Goal: Ask a question

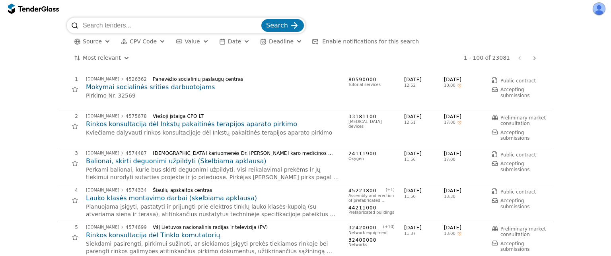
click at [156, 45] on button "CPV Code" at bounding box center [143, 42] width 51 height 10
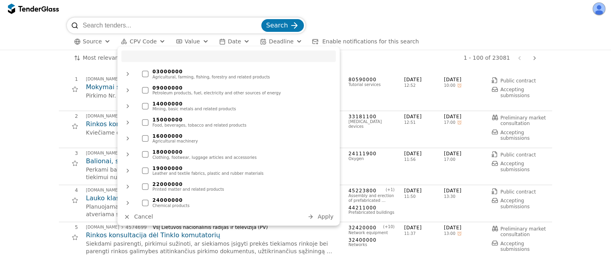
click at [117, 27] on input "search" at bounding box center [171, 26] width 177 height 16
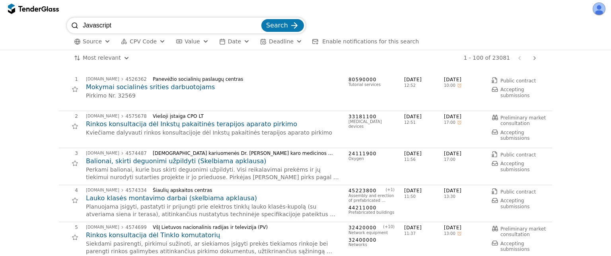
type input "Javascript"
click at [262, 19] on button "Search" at bounding box center [283, 25] width 43 height 13
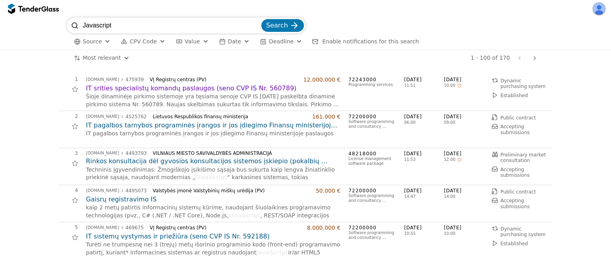
click at [356, 41] on span "Enable notifications for this search" at bounding box center [370, 41] width 97 height 6
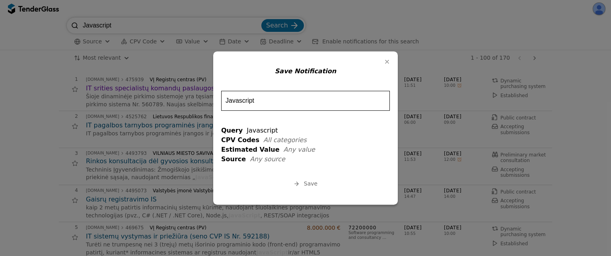
click at [307, 184] on span "Save" at bounding box center [311, 184] width 14 height 6
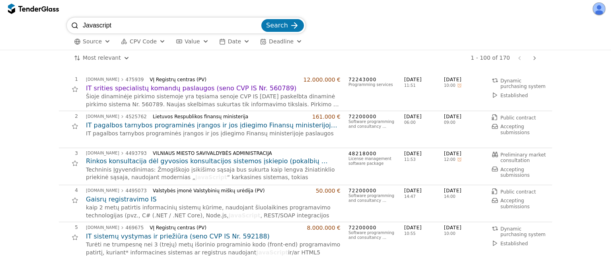
click at [168, 90] on h2 "IT srities specialistų komandų paslaugos (seno CVP IS Nr. 560789)" at bounding box center [213, 88] width 255 height 9
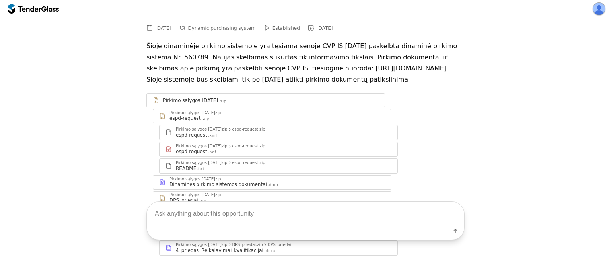
scroll to position [50, 0]
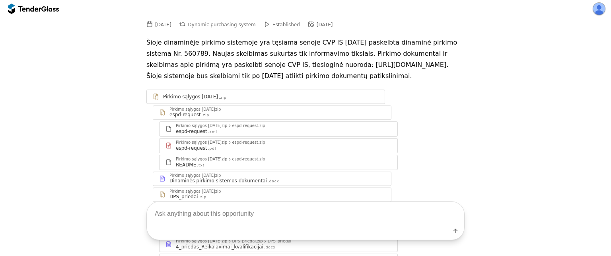
click at [204, 151] on div "espd-request" at bounding box center [191, 148] width 31 height 6
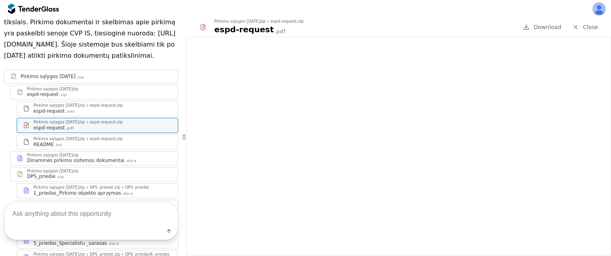
scroll to position [125, 0]
click at [78, 157] on div "Pirkimo sąlygos [DATE]zip" at bounding box center [52, 155] width 51 height 4
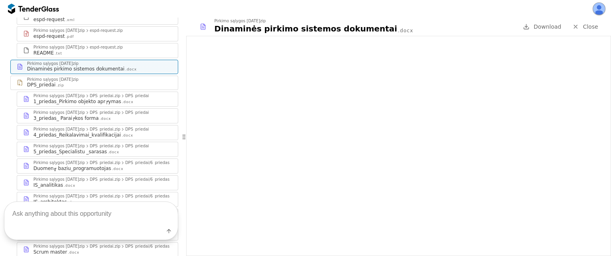
scroll to position [223, 0]
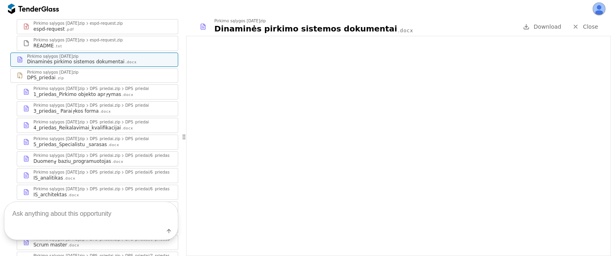
click at [106, 114] on div ".docx" at bounding box center [106, 111] width 12 height 5
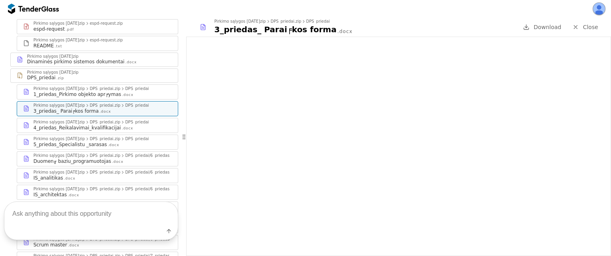
click at [80, 215] on textarea at bounding box center [91, 213] width 174 height 23
type textarea "F"
click at [63, 216] on textarea at bounding box center [91, 213] width 174 height 23
type textarea "\"
type textarea "What are technical specifications?"
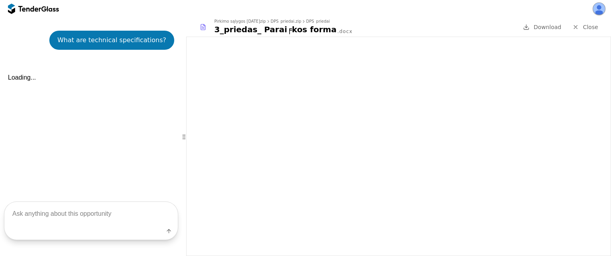
scroll to position [785, 0]
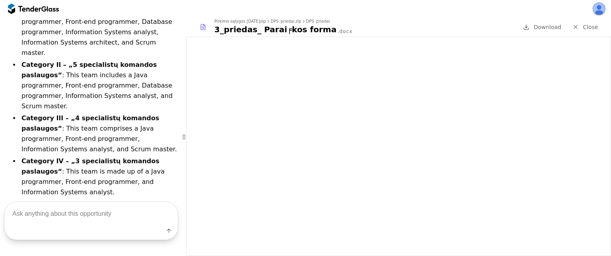
scroll to position [929, 0]
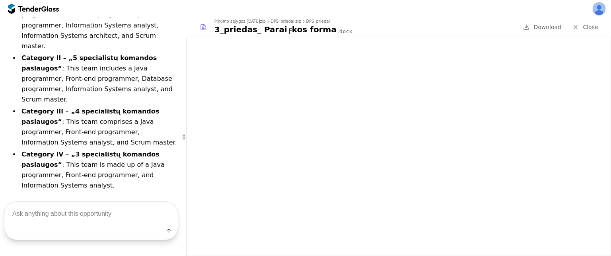
click at [37, 216] on textarea at bounding box center [91, 213] width 174 height 23
type textarea "How to win the tender?"
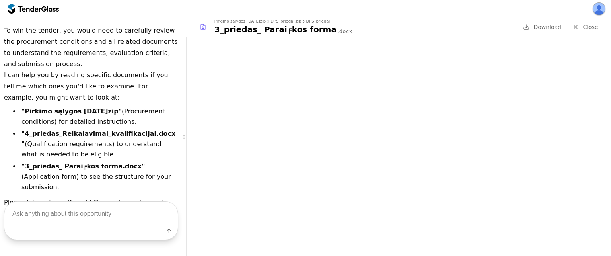
scroll to position [1168, 0]
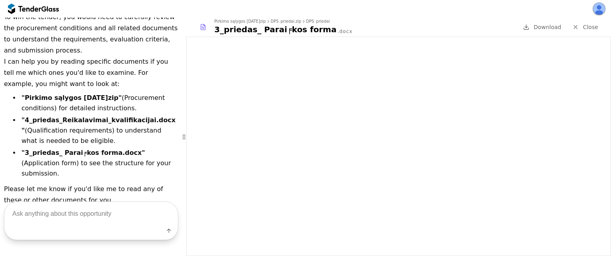
click at [42, 12] on div at bounding box center [33, 8] width 51 height 13
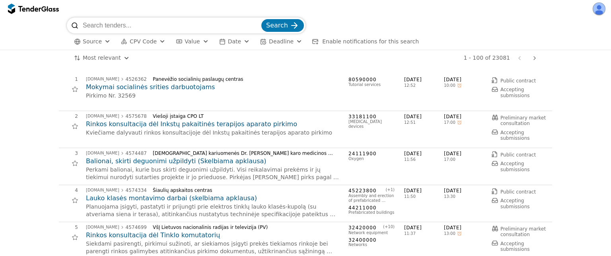
click at [100, 39] on span "Source" at bounding box center [92, 41] width 19 height 6
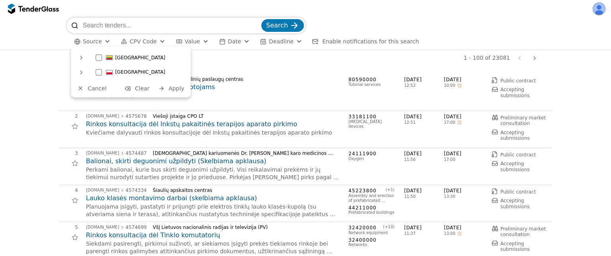
click at [100, 70] on div at bounding box center [99, 72] width 6 height 6
click at [176, 85] on span "Apply" at bounding box center [177, 88] width 16 height 6
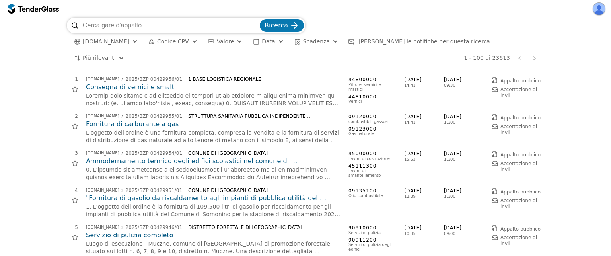
click at [113, 45] on button "[DOMAIN_NAME]" at bounding box center [106, 42] width 70 height 10
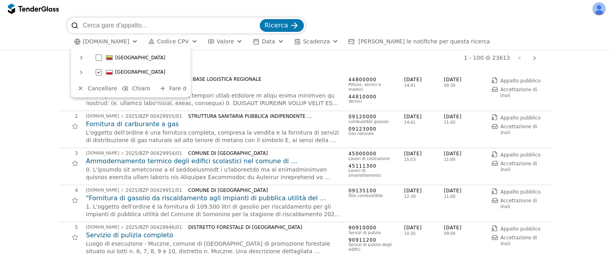
click at [100, 59] on div at bounding box center [99, 58] width 6 height 6
click at [98, 69] on div at bounding box center [99, 72] width 6 height 6
click at [112, 92] on button "Cancellare" at bounding box center [97, 89] width 45 height 10
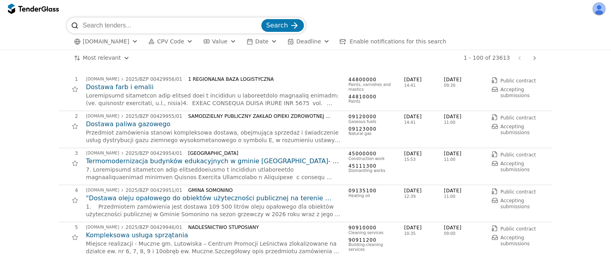
click at [117, 40] on span "[DOMAIN_NAME]" at bounding box center [106, 41] width 47 height 7
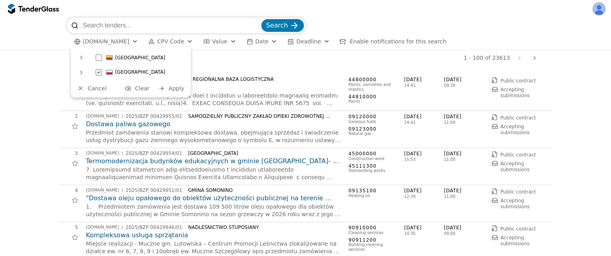
click at [100, 59] on div at bounding box center [99, 58] width 6 height 6
click at [99, 72] on div at bounding box center [99, 72] width 28 height 27
click at [172, 86] on span "Apply" at bounding box center [177, 88] width 16 height 6
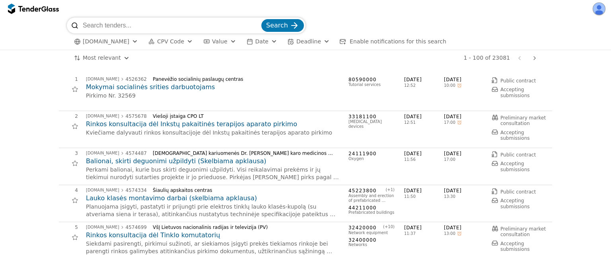
click at [166, 88] on h2 "Mokymai socialinės srities darbuotojams" at bounding box center [213, 87] width 255 height 9
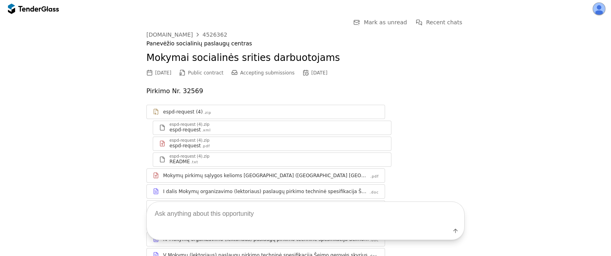
click at [186, 209] on textarea at bounding box center [306, 213] width 318 height 23
type textarea "koks kiekis?"
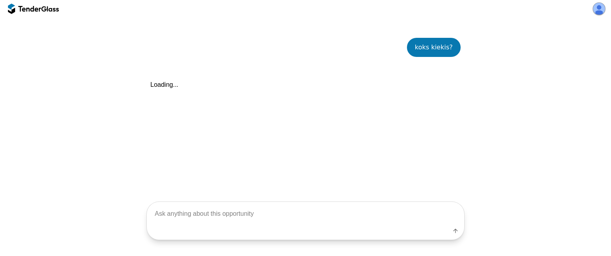
scroll to position [255, 0]
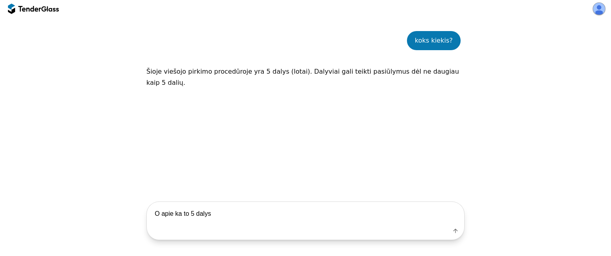
type textarea "O apie ka to 5 dalys?"
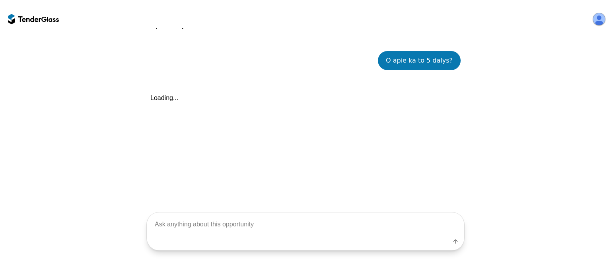
scroll to position [333, 0]
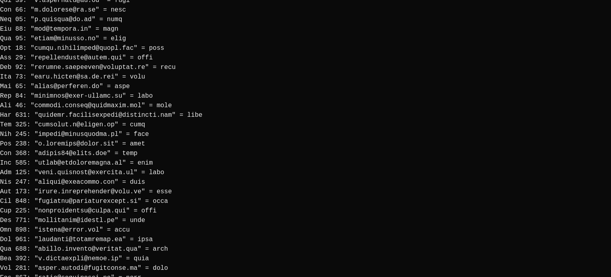
scroll to position [1213, 0]
